Goal: Task Accomplishment & Management: Complete application form

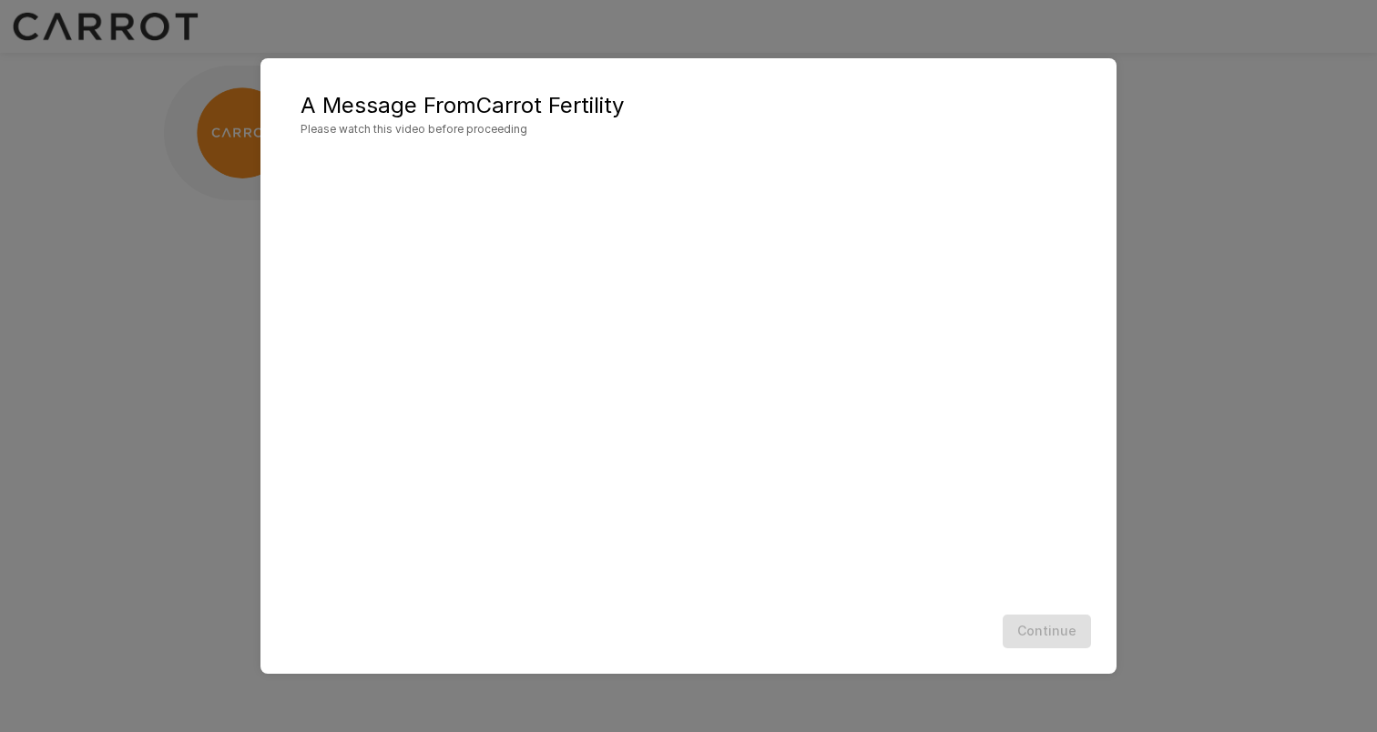
scroll to position [1, 0]
click at [1052, 635] on button "Continue" at bounding box center [1046, 632] width 88 height 34
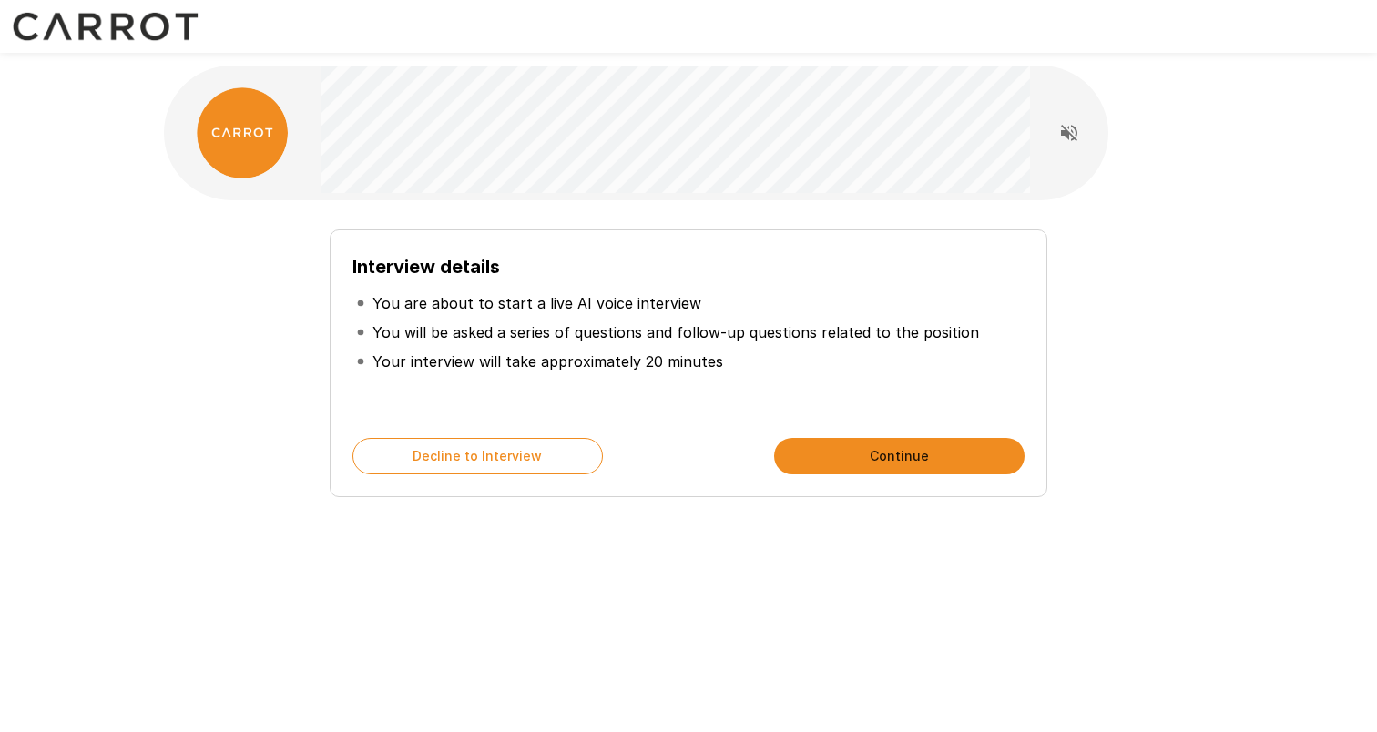
click at [870, 455] on button "Continue" at bounding box center [899, 456] width 250 height 36
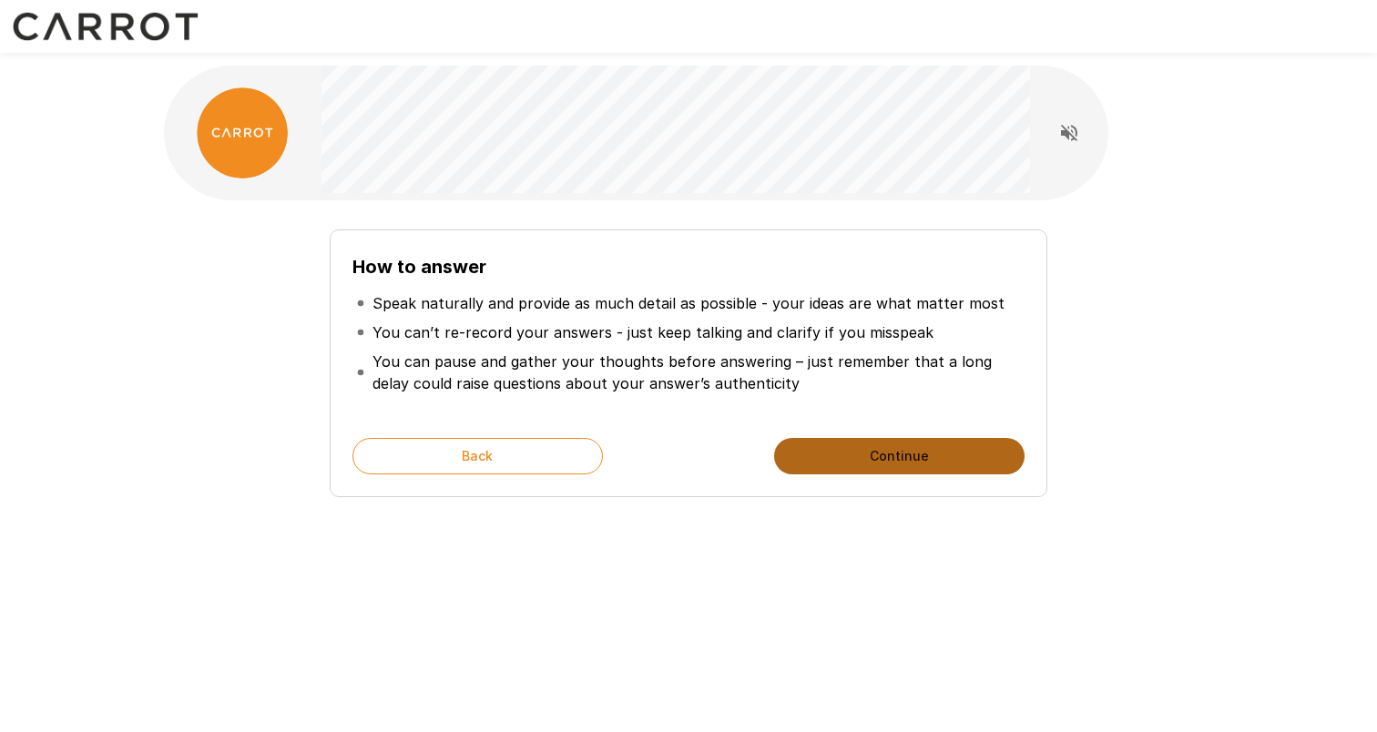
click at [870, 455] on button "Continue" at bounding box center [899, 456] width 250 height 36
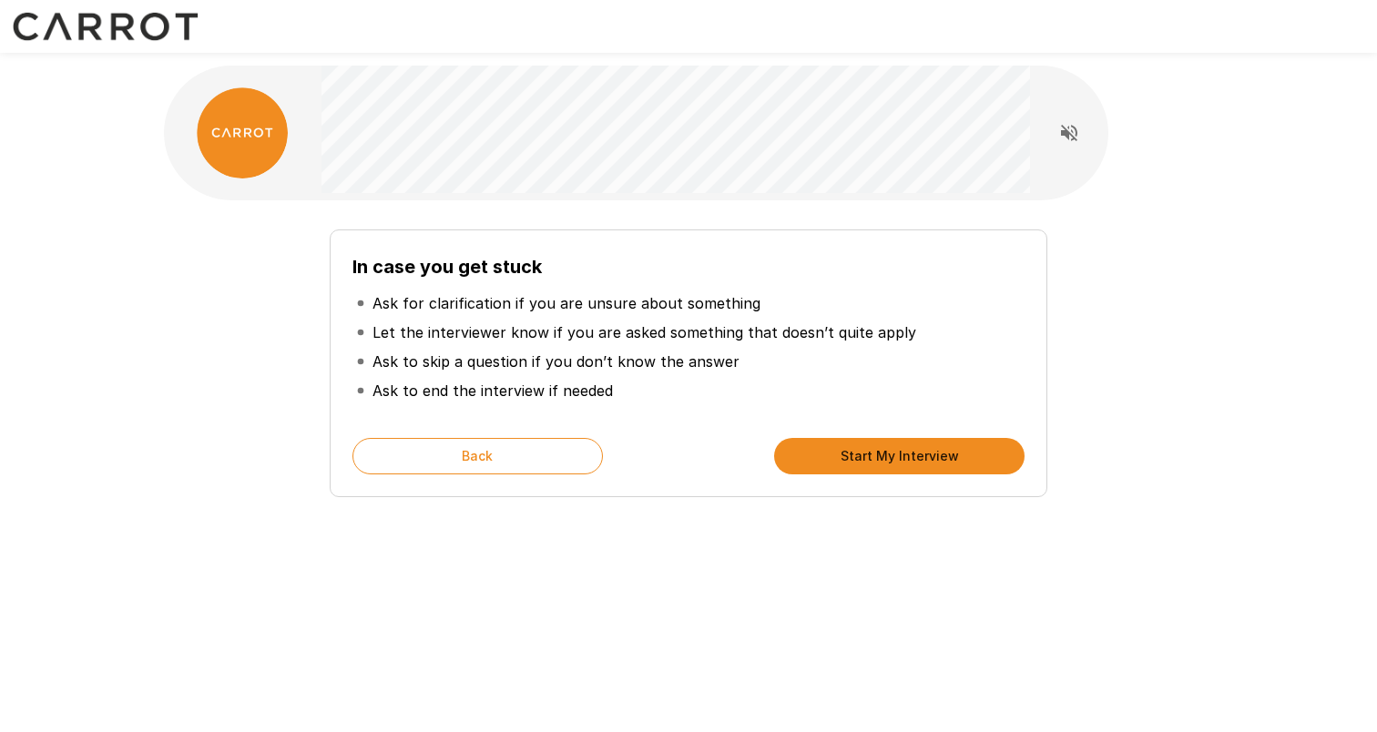
click at [870, 455] on button "Start My Interview" at bounding box center [899, 456] width 250 height 36
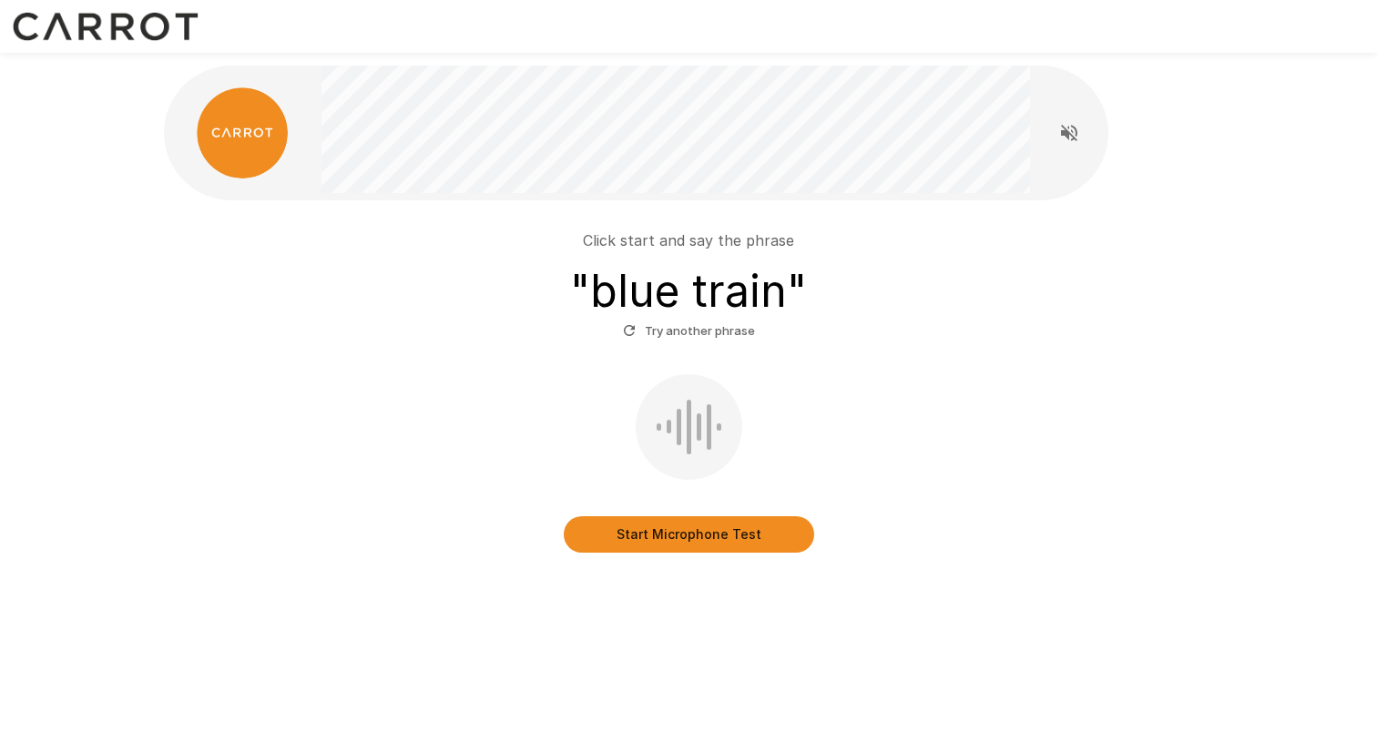
click at [670, 529] on button "Start Microphone Test" at bounding box center [689, 534] width 250 height 36
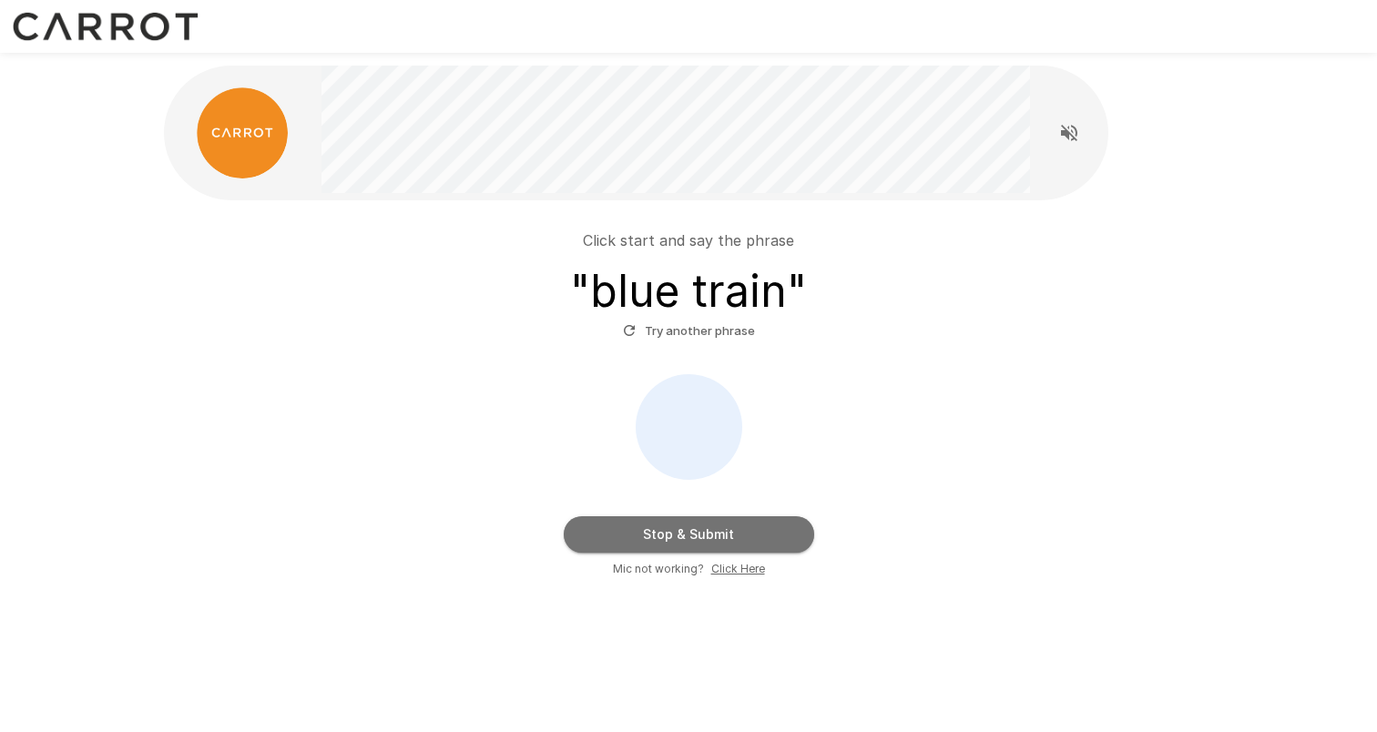
click at [670, 529] on button "Stop & Submit" at bounding box center [689, 534] width 250 height 36
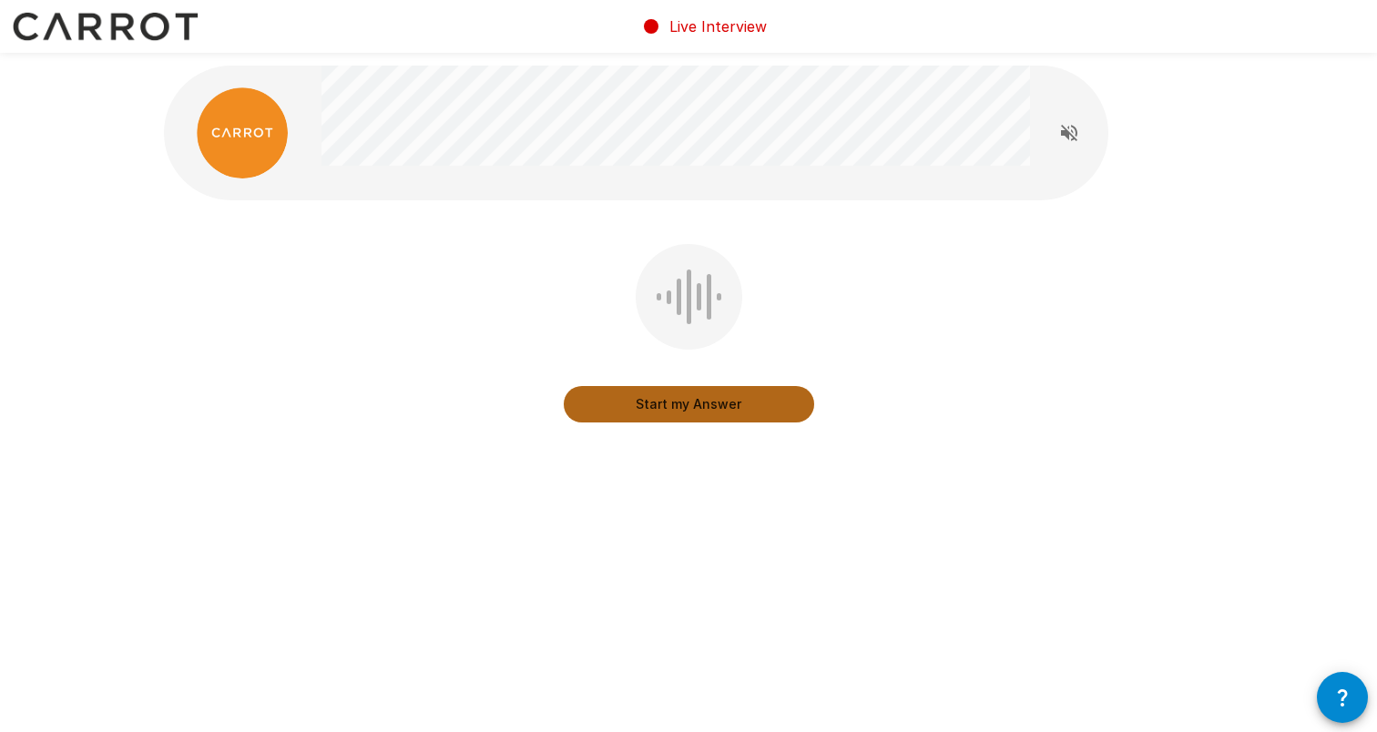
click at [677, 417] on button "Start my Answer" at bounding box center [689, 404] width 250 height 36
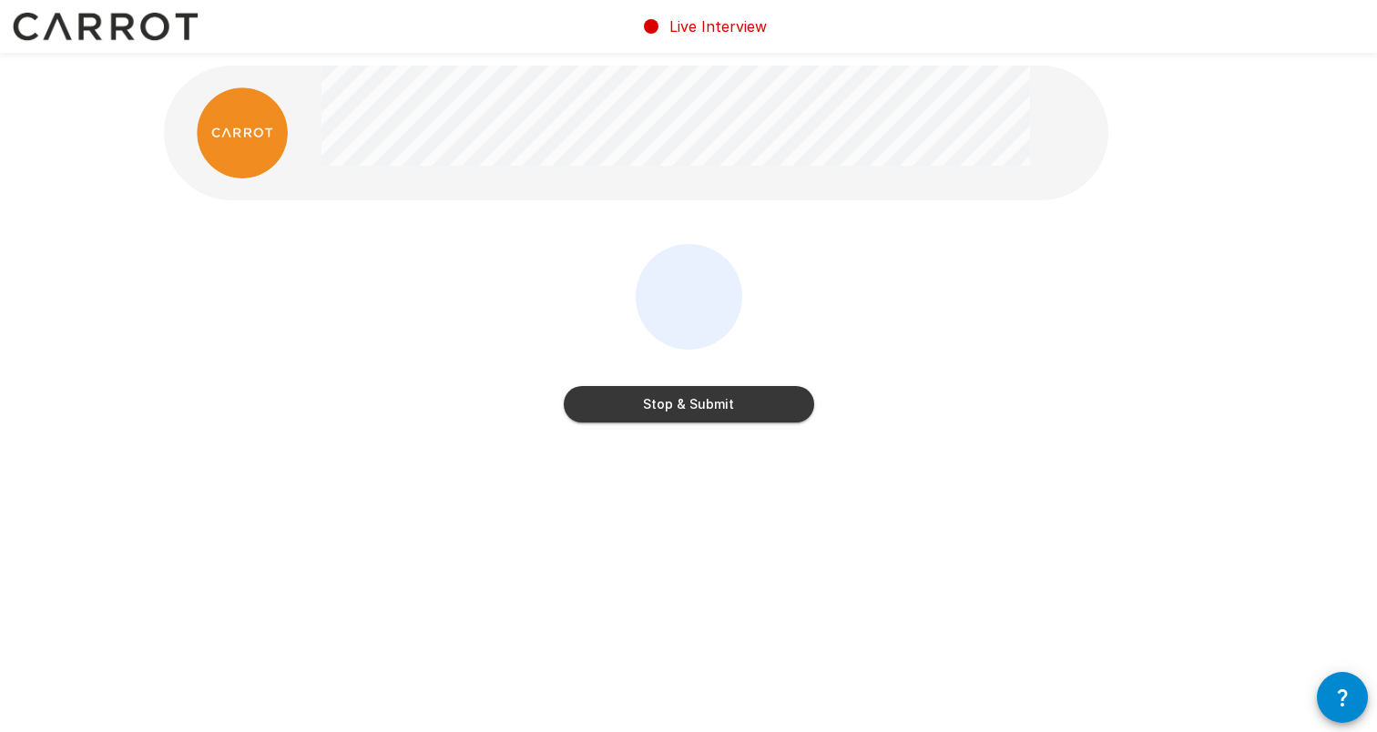
click at [677, 417] on button "Stop & Submit" at bounding box center [689, 404] width 250 height 36
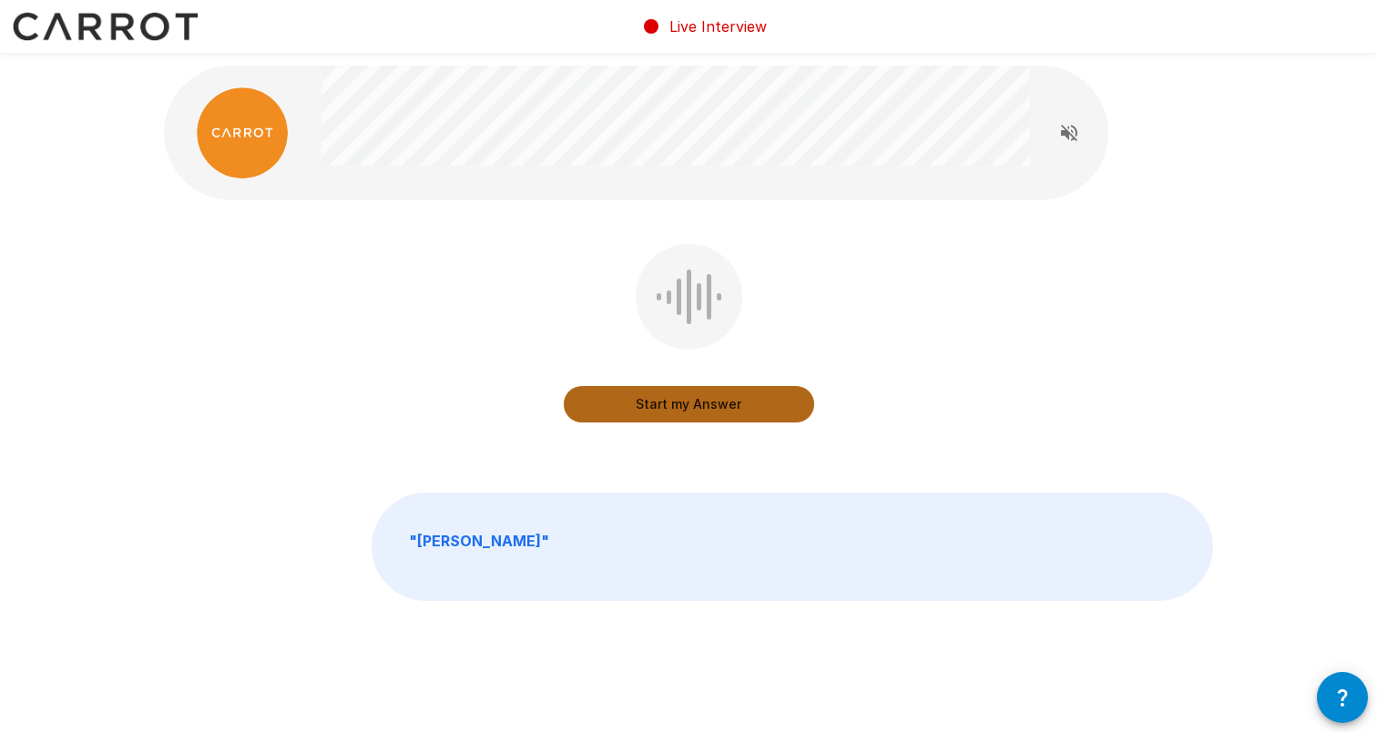
click at [655, 412] on button "Start my Answer" at bounding box center [689, 404] width 250 height 36
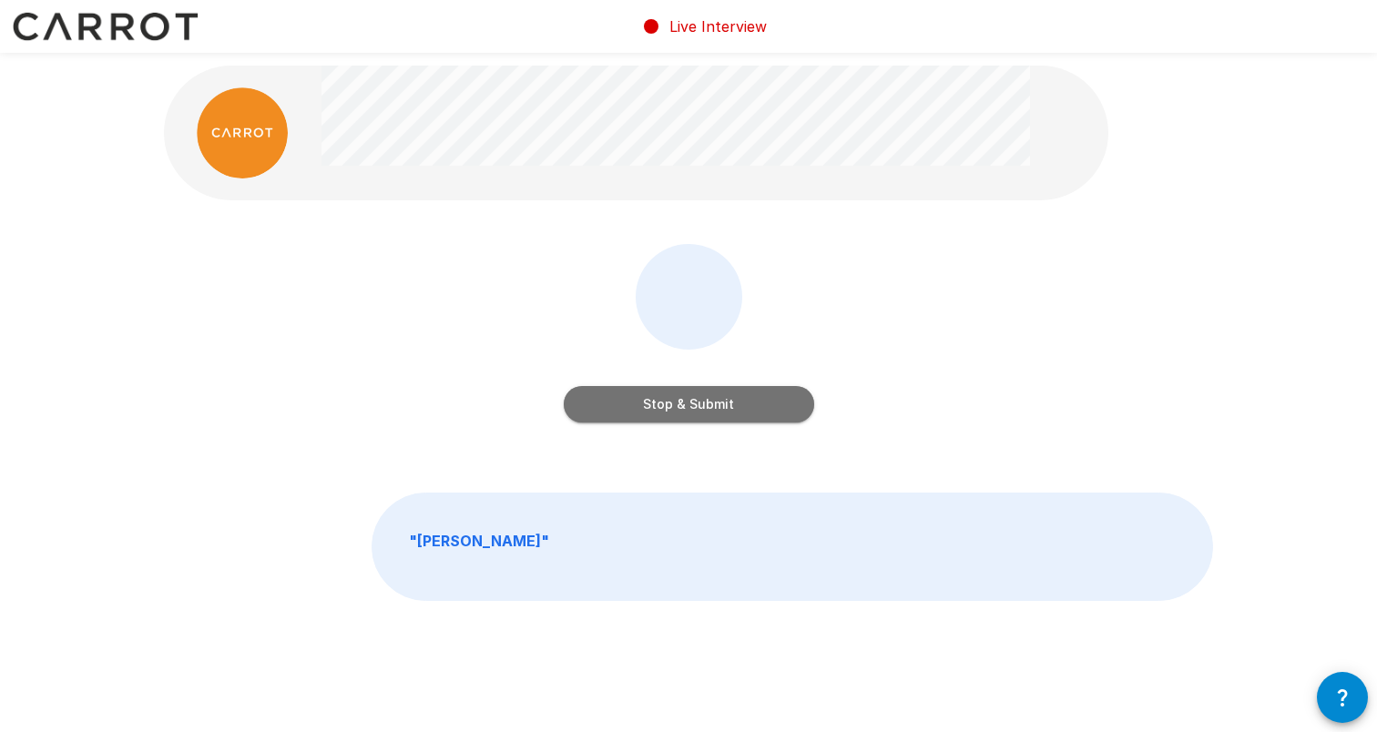
click at [655, 412] on button "Stop & Submit" at bounding box center [689, 404] width 250 height 36
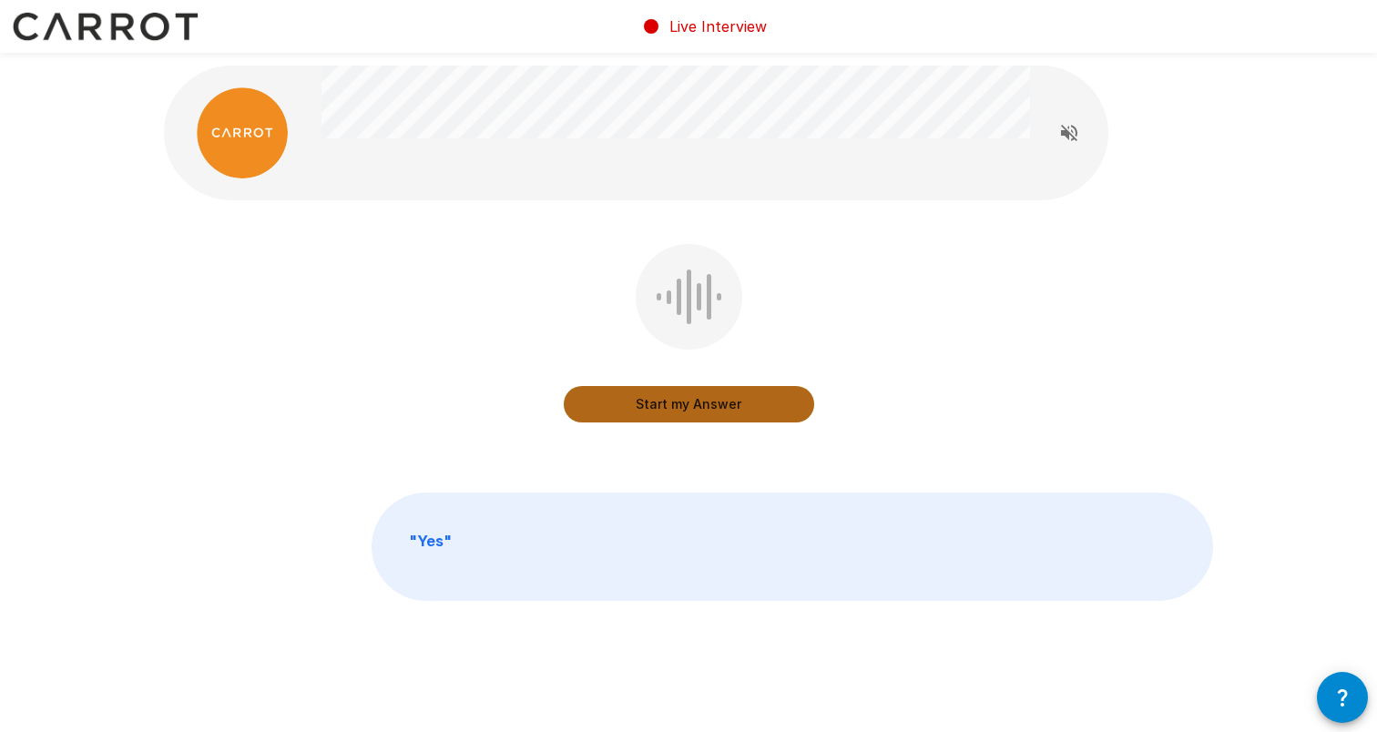
click at [655, 412] on button "Start my Answer" at bounding box center [689, 404] width 250 height 36
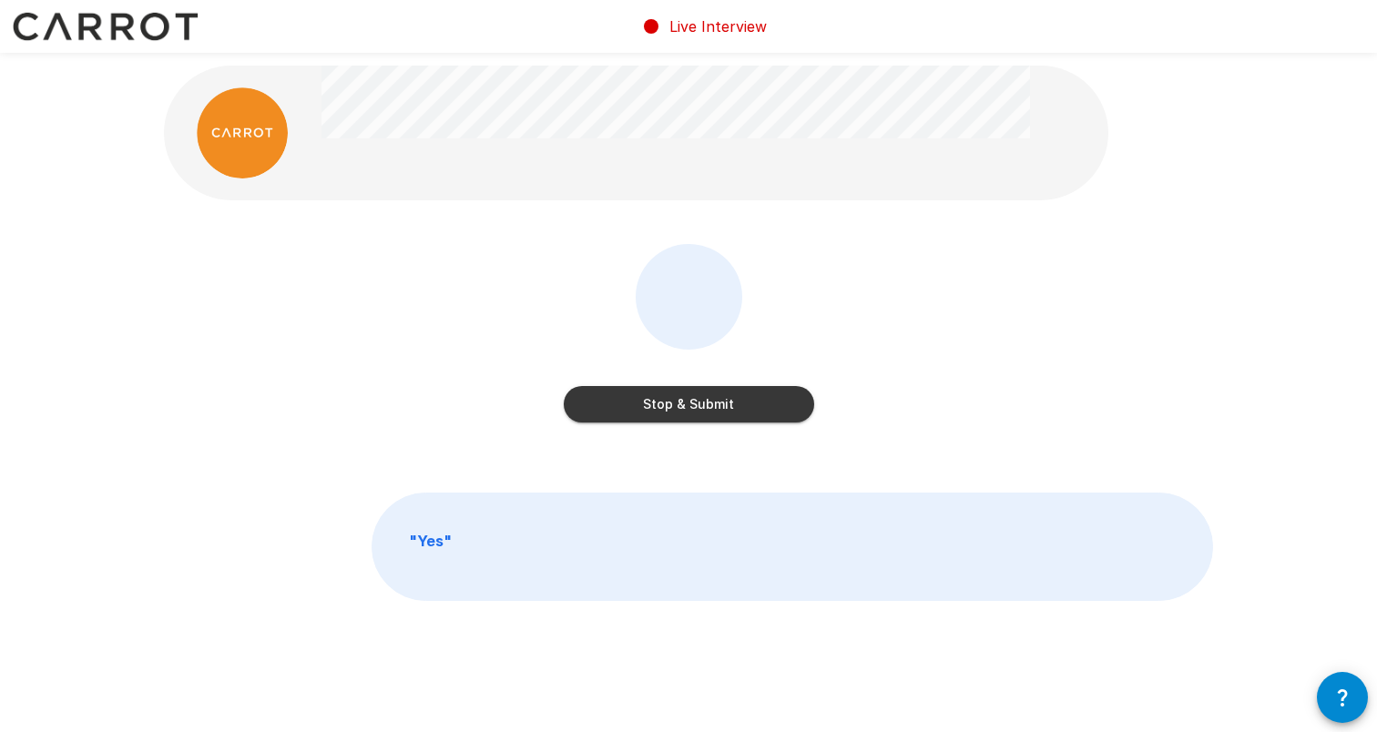
click at [655, 412] on button "Stop & Submit" at bounding box center [689, 404] width 250 height 36
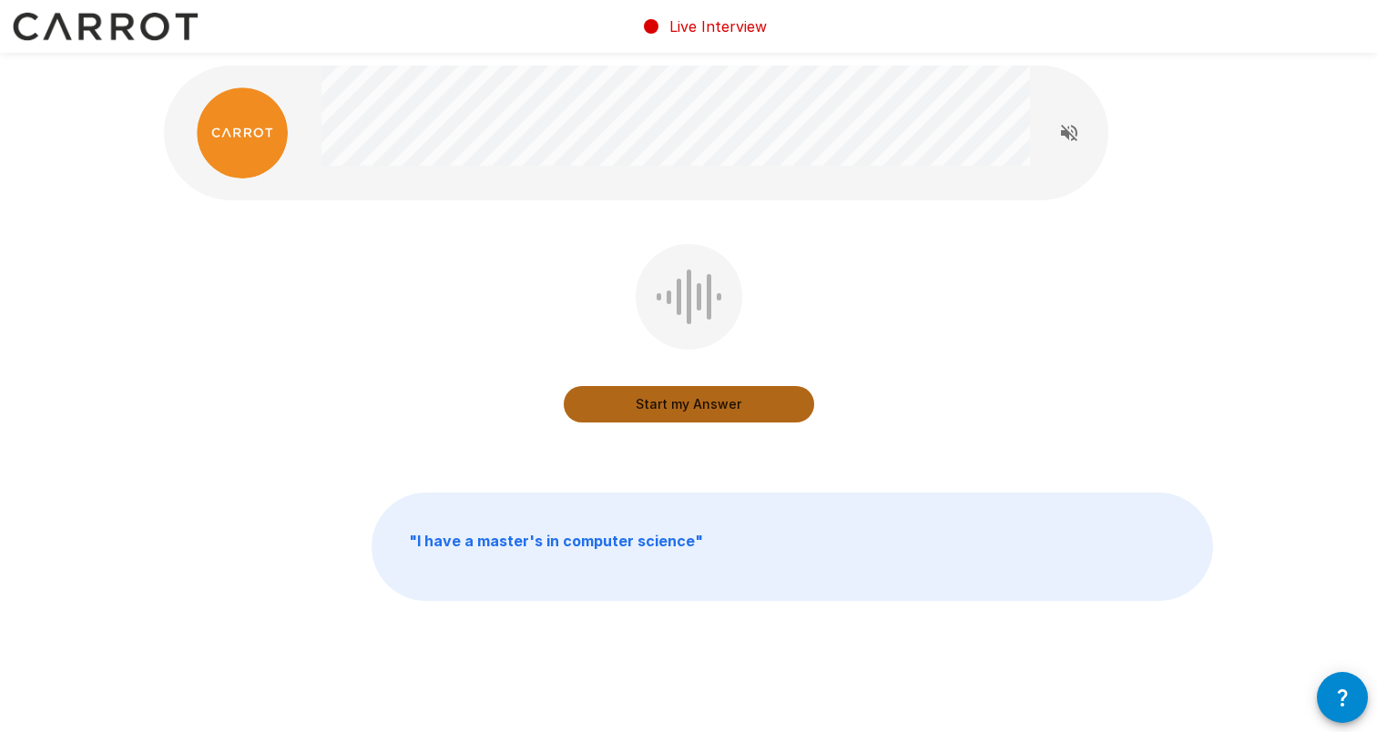
click at [655, 412] on button "Start my Answer" at bounding box center [689, 404] width 250 height 36
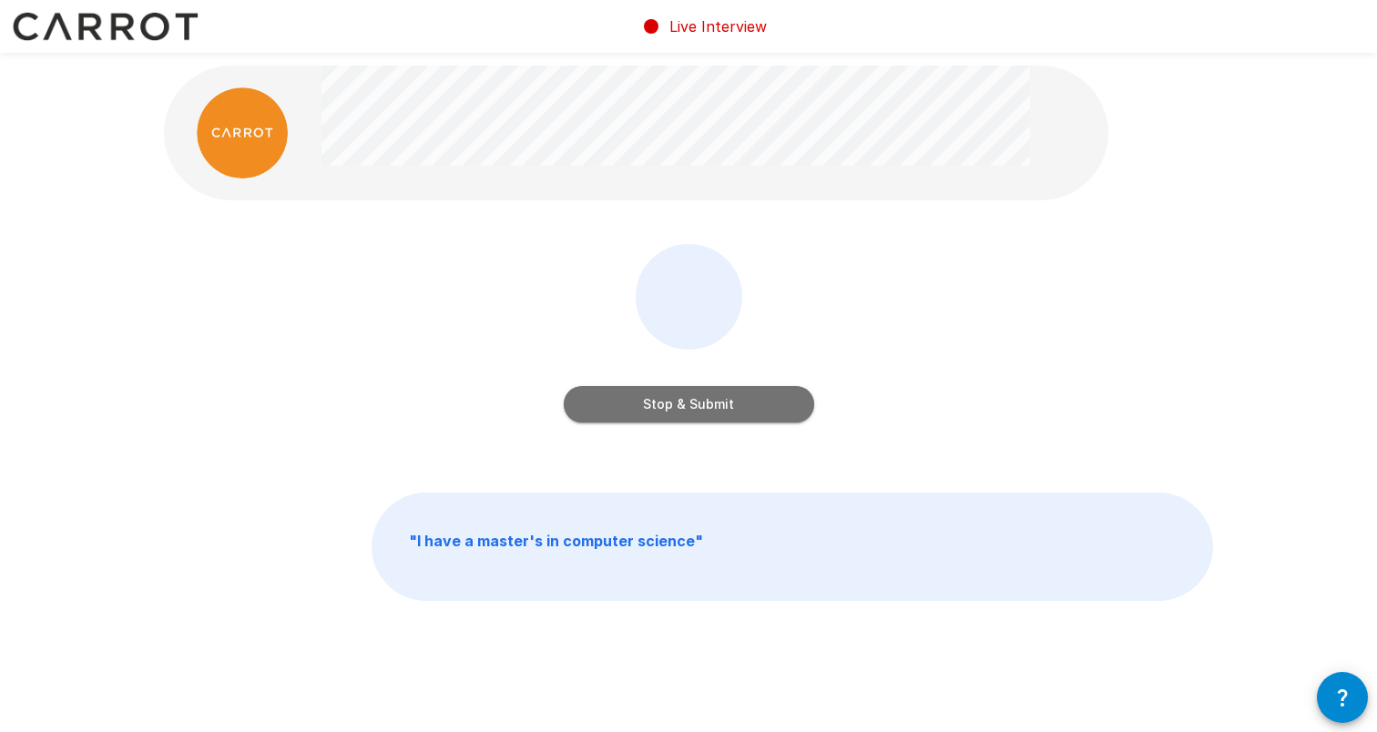
click at [655, 412] on button "Stop & Submit" at bounding box center [689, 404] width 250 height 36
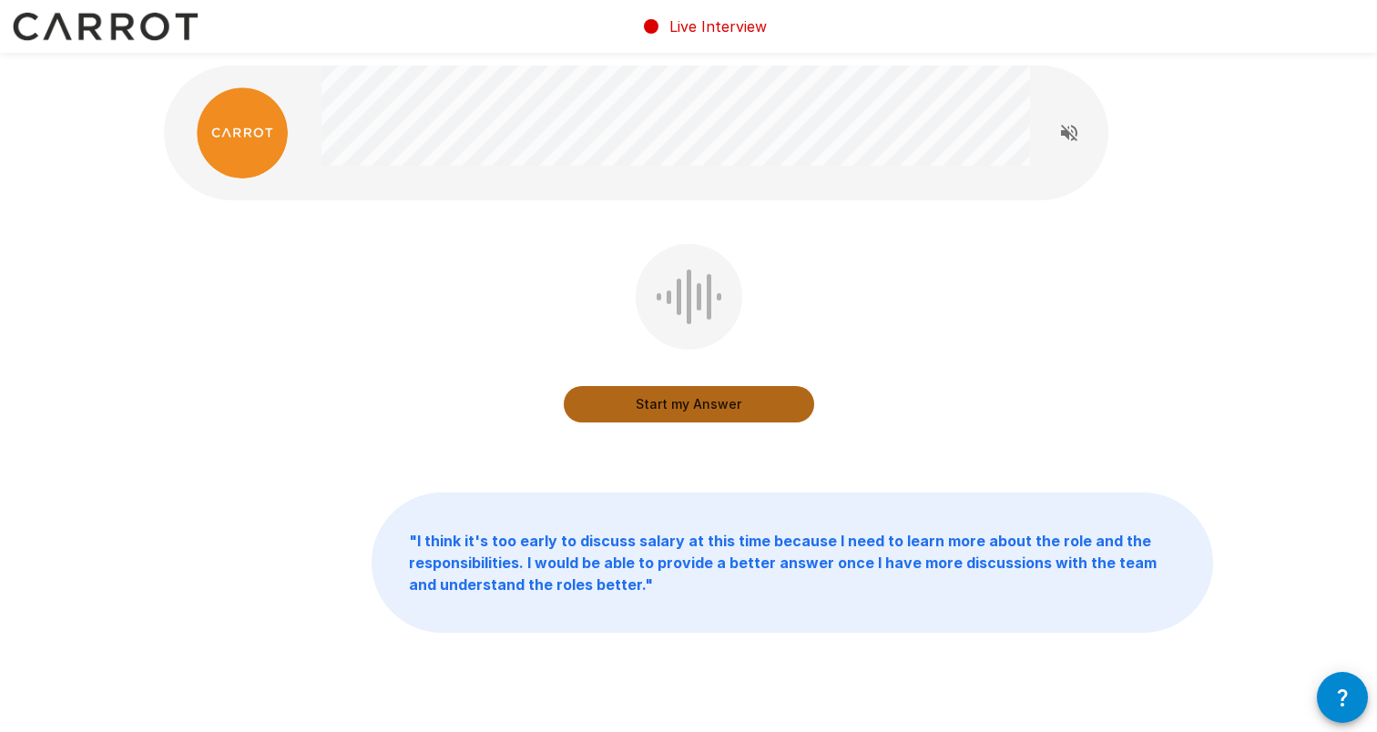
click at [655, 412] on button "Start my Answer" at bounding box center [689, 404] width 250 height 36
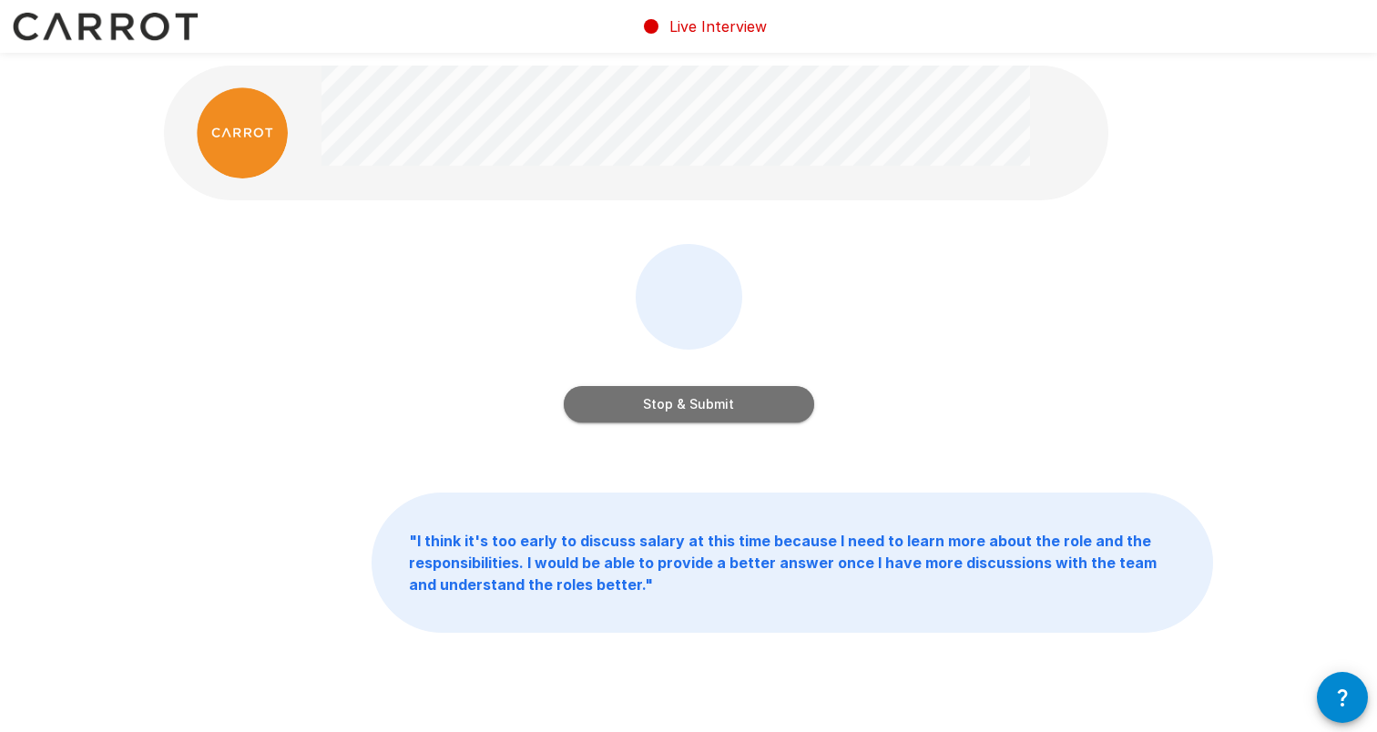
click at [655, 412] on button "Stop & Submit" at bounding box center [689, 404] width 250 height 36
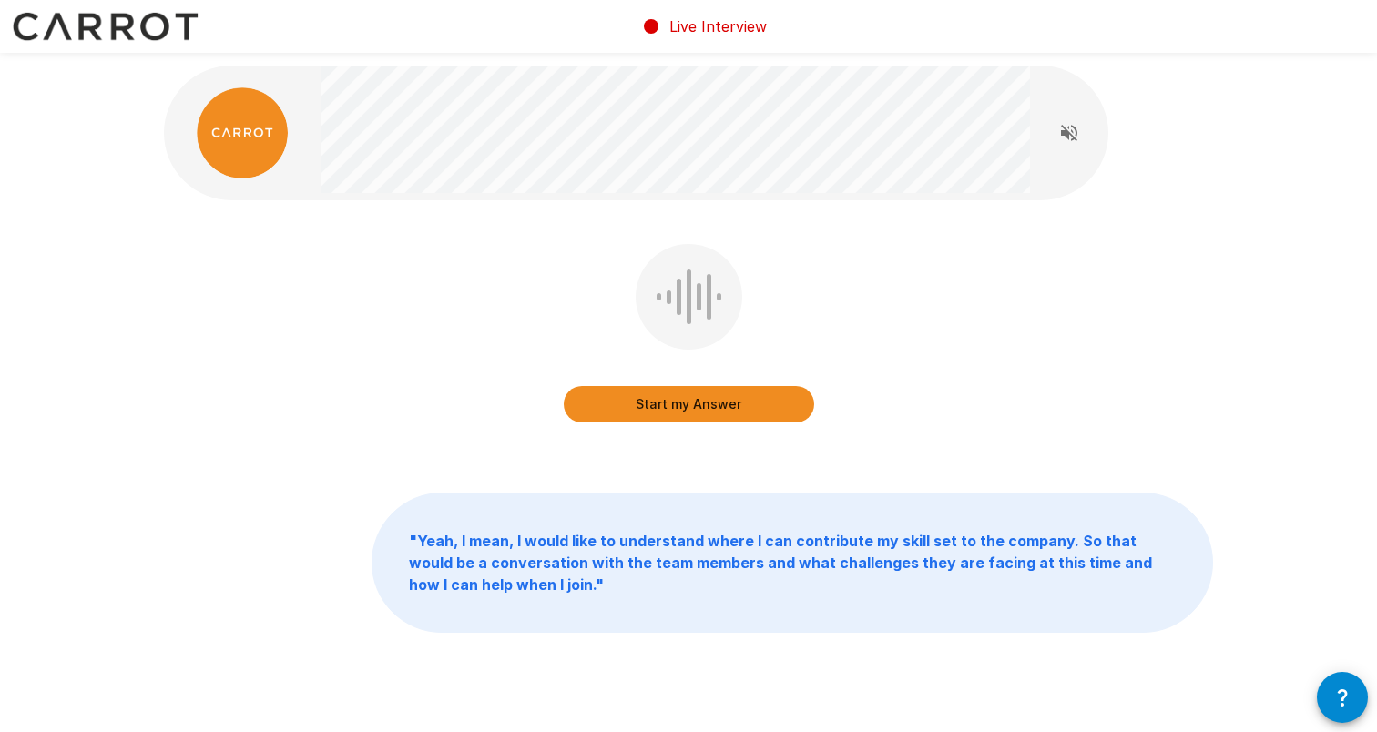
click at [655, 412] on button "Start my Answer" at bounding box center [689, 404] width 250 height 36
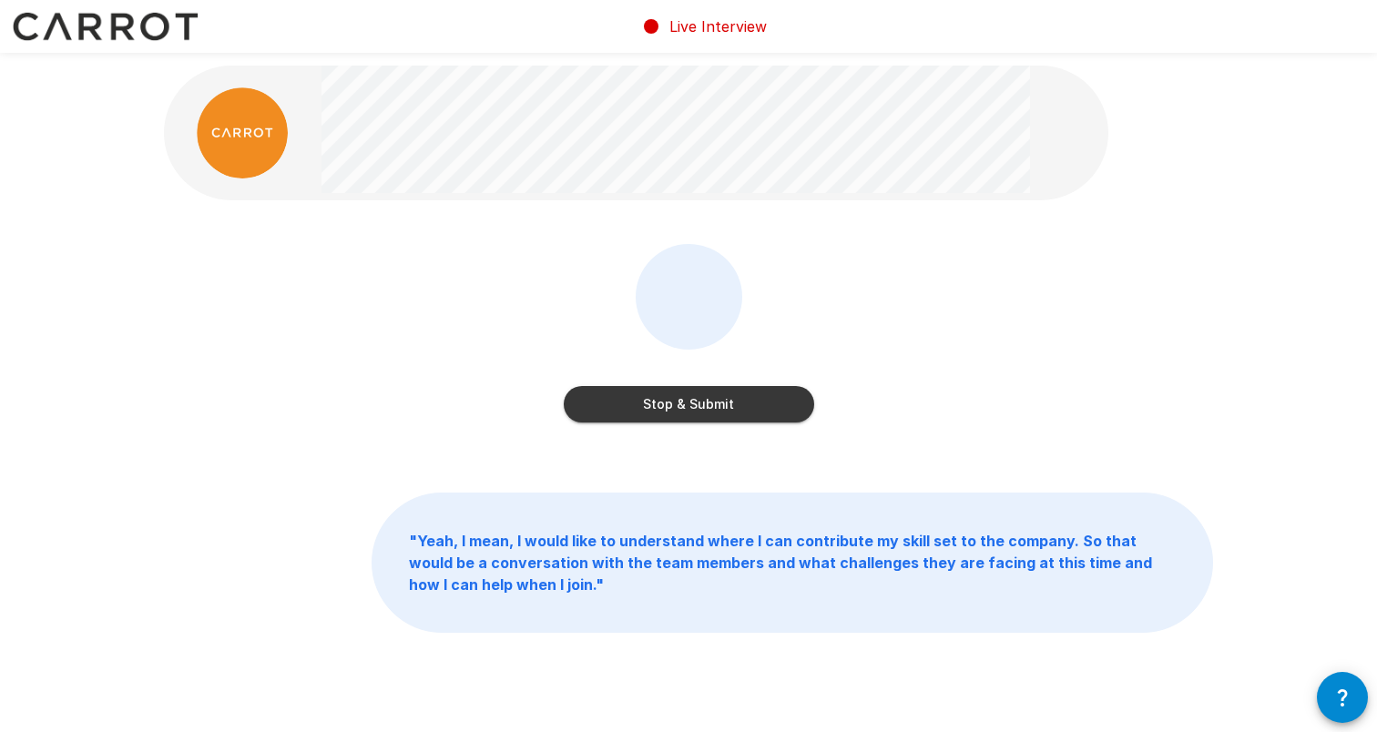
click at [655, 412] on button "Stop & Submit" at bounding box center [689, 404] width 250 height 36
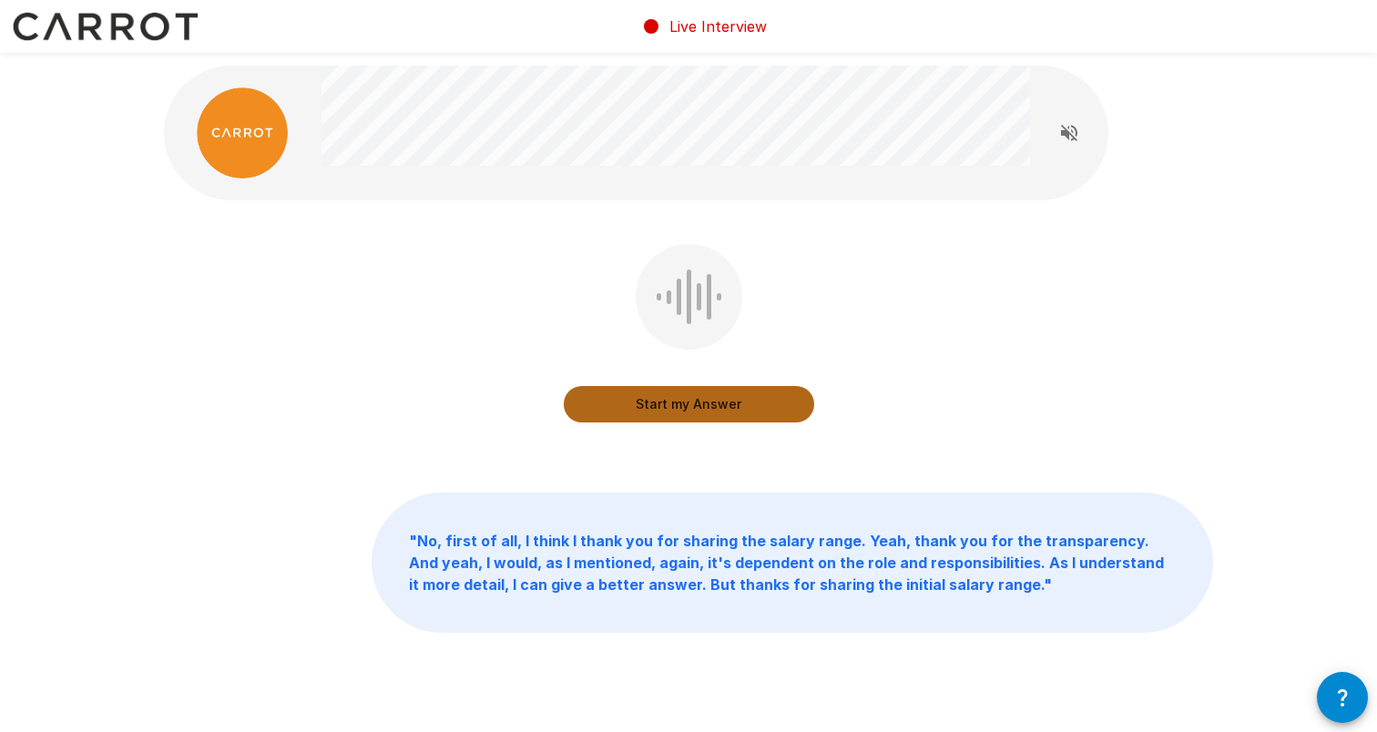
click at [655, 412] on button "Start my Answer" at bounding box center [689, 404] width 250 height 36
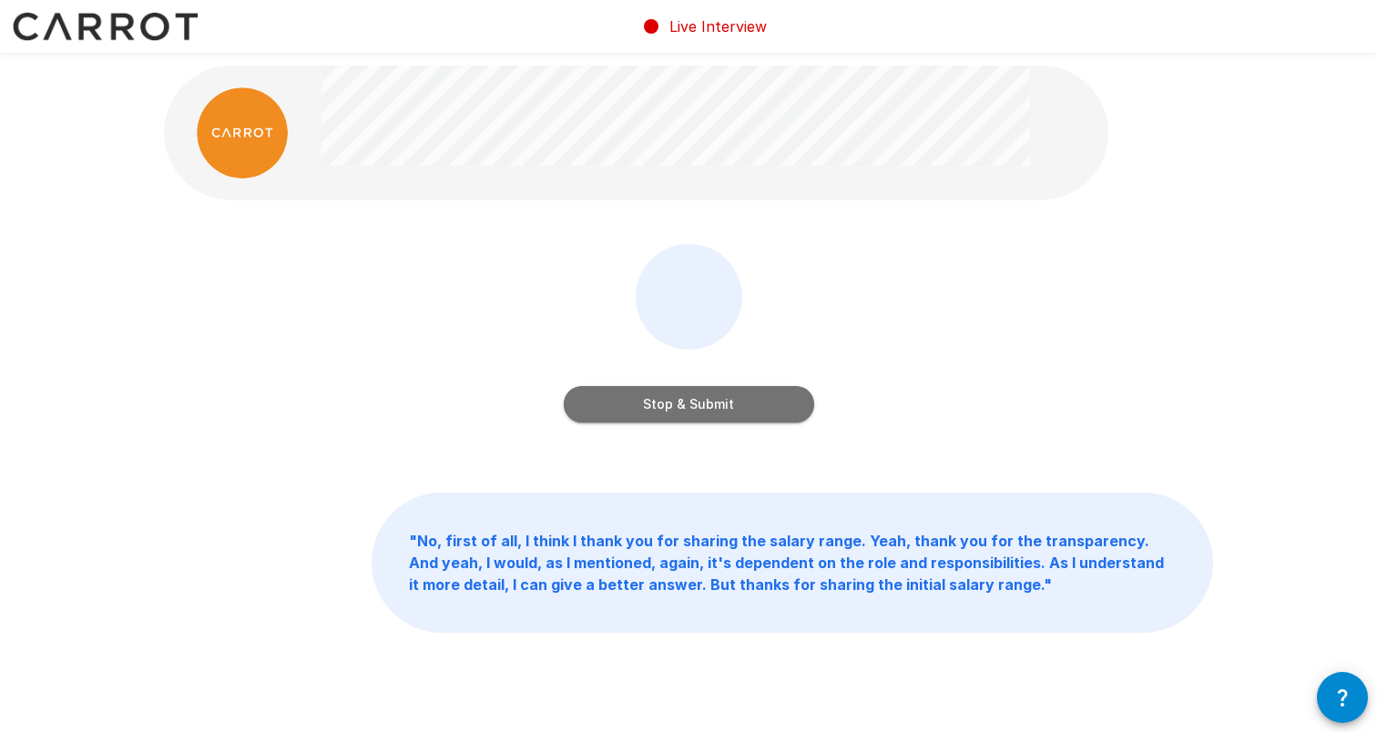
click at [655, 412] on button "Stop & Submit" at bounding box center [689, 404] width 250 height 36
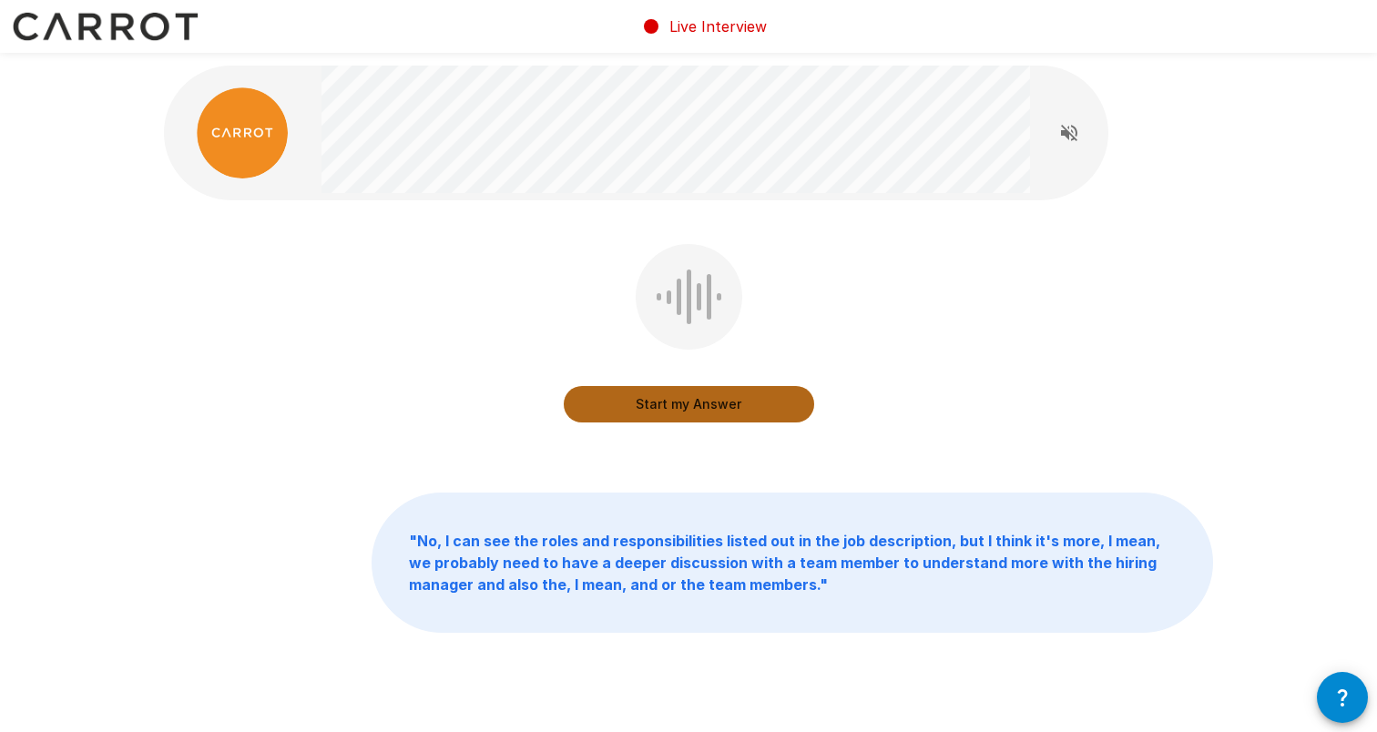
click at [655, 412] on button "Start my Answer" at bounding box center [689, 404] width 250 height 36
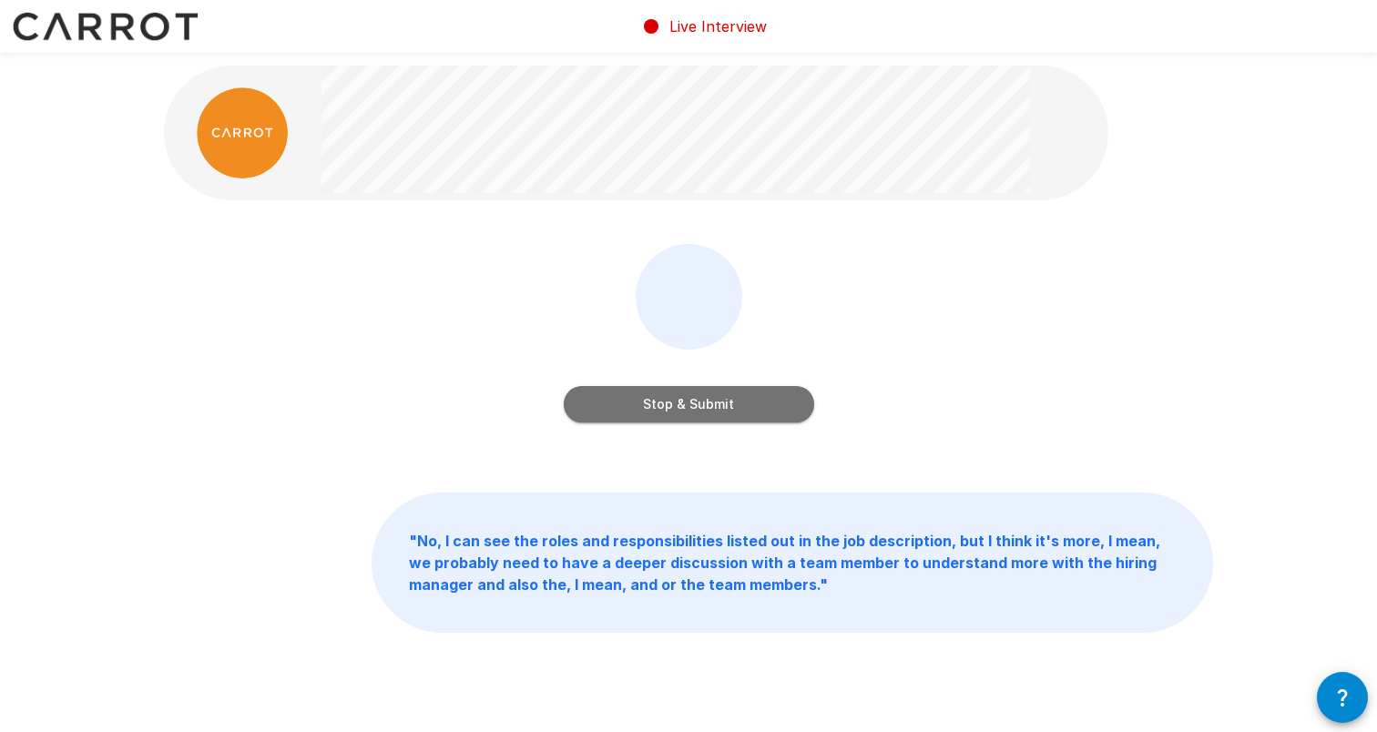
click at [655, 412] on button "Stop & Submit" at bounding box center [689, 404] width 250 height 36
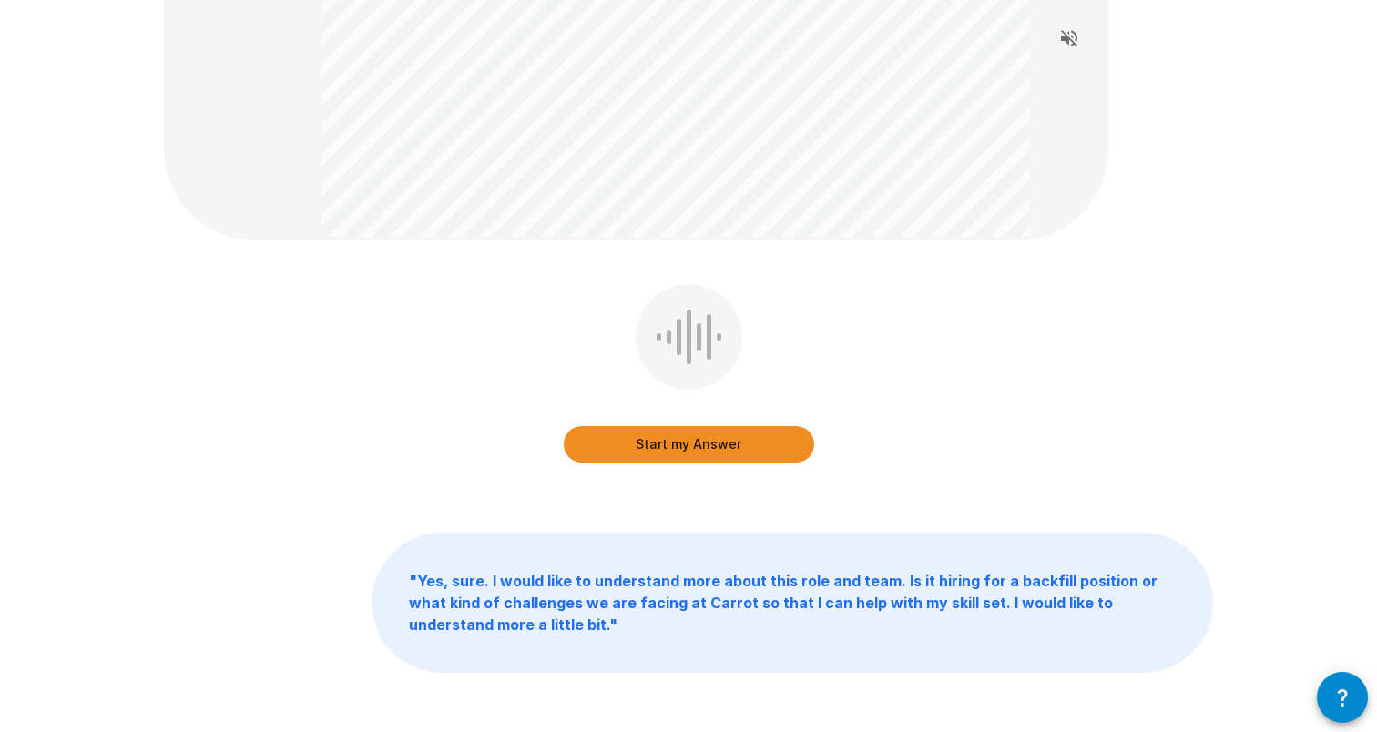
scroll to position [247, 0]
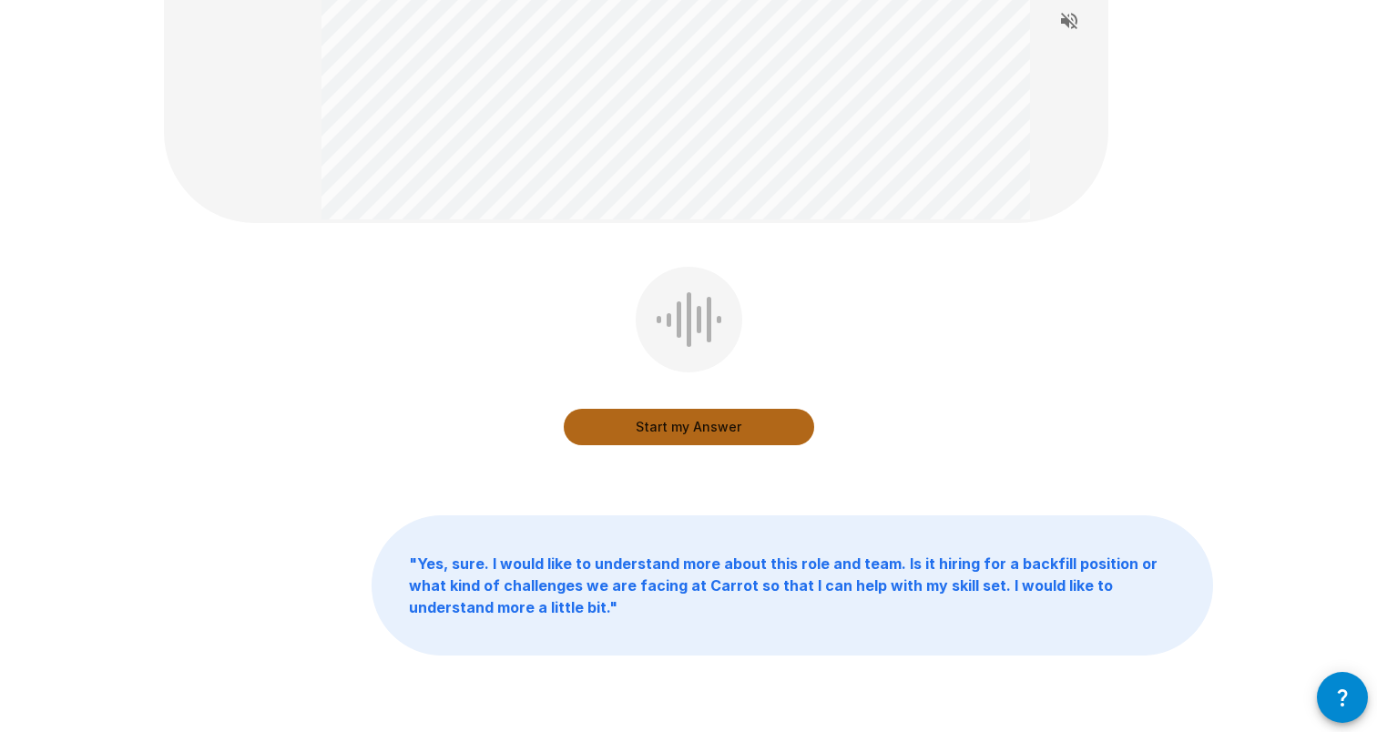
click at [660, 420] on button "Start my Answer" at bounding box center [689, 427] width 250 height 36
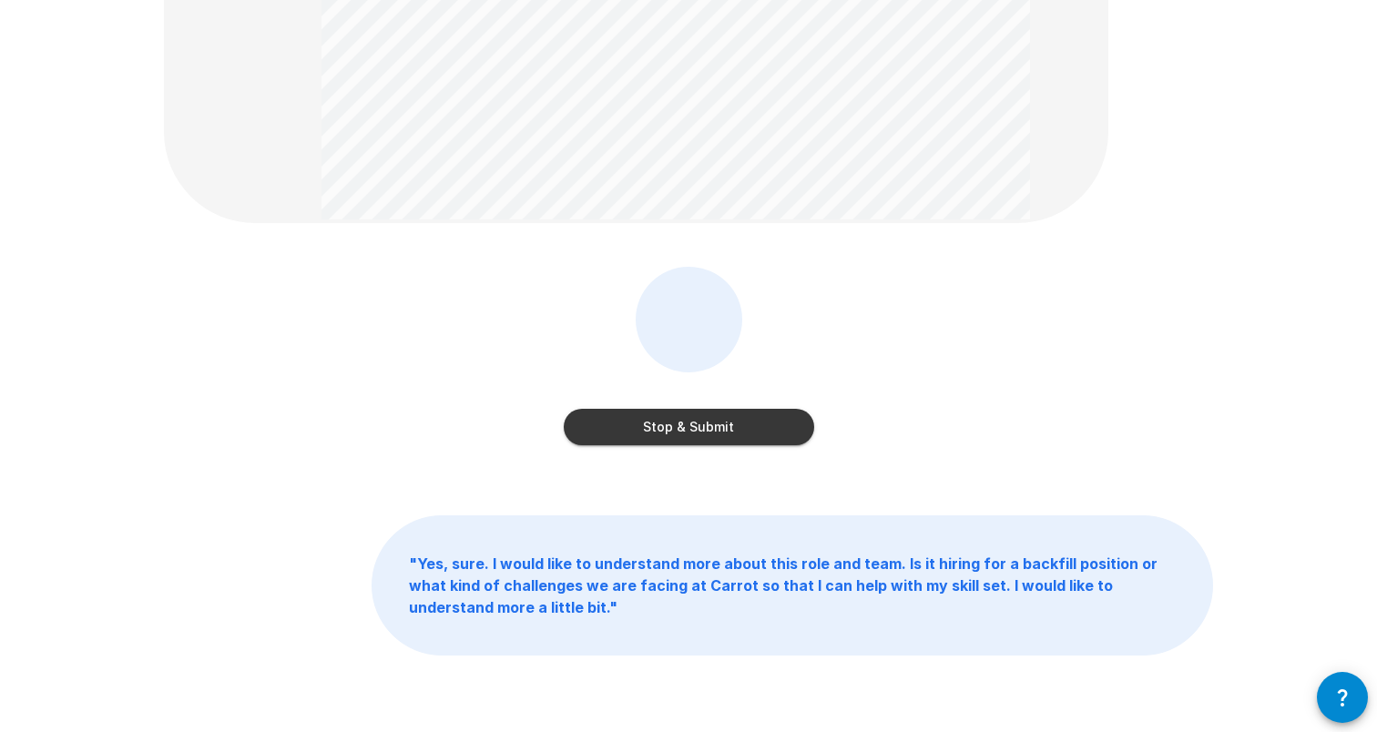
click at [654, 425] on button "Stop & Submit" at bounding box center [689, 427] width 250 height 36
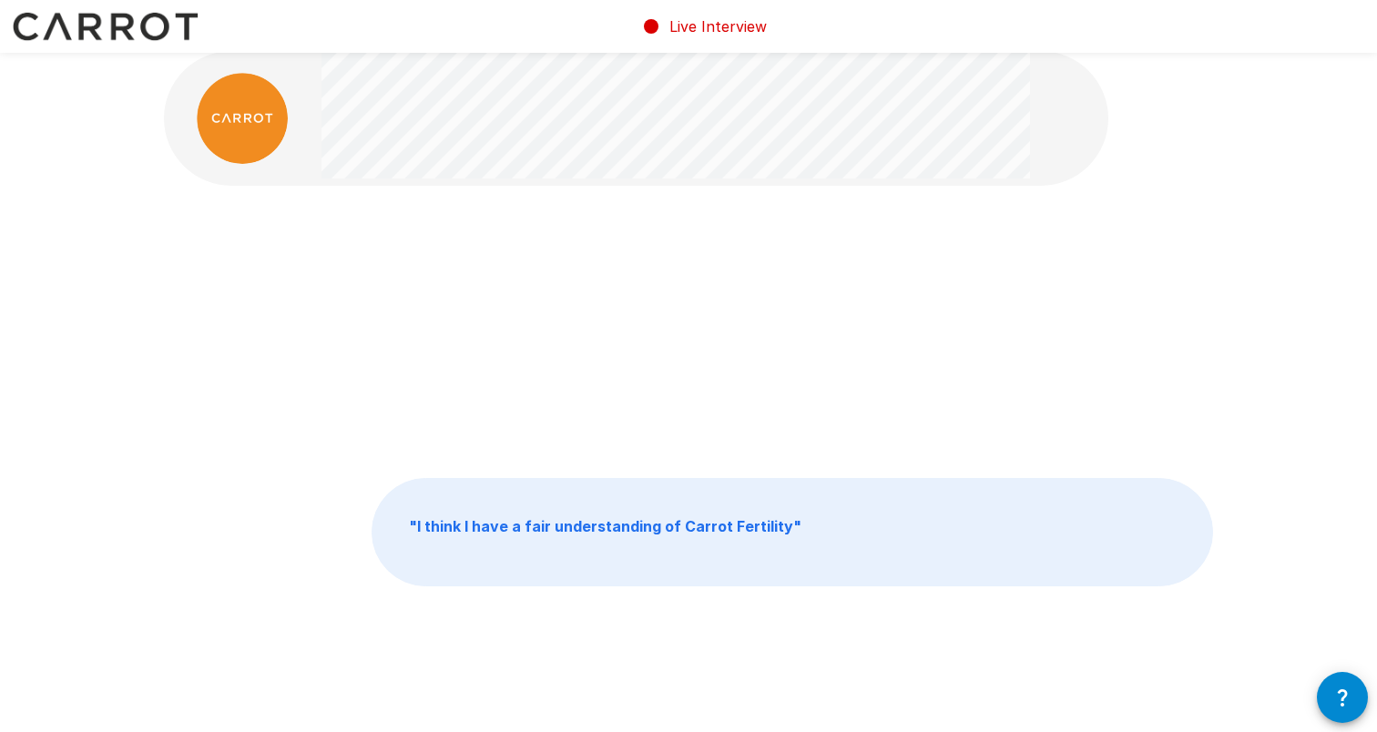
scroll to position [0, 0]
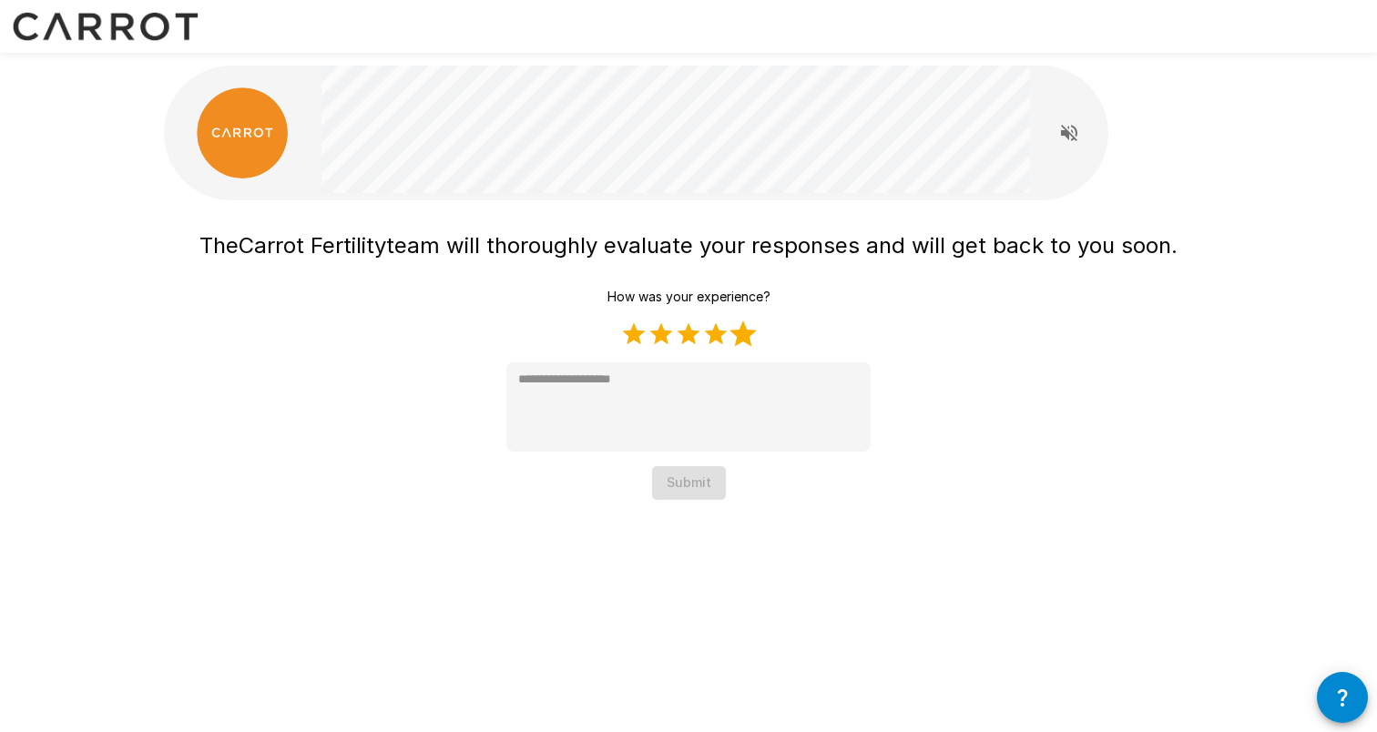
click at [744, 332] on label "5 Stars" at bounding box center [742, 333] width 27 height 27
type textarea "*"
click at [694, 480] on button "Submit" at bounding box center [689, 483] width 74 height 34
